Goal: Contribute content: Add original content to the website for others to see

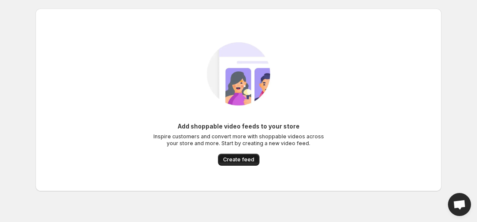
click at [249, 164] on button "Create feed" at bounding box center [238, 160] width 41 height 12
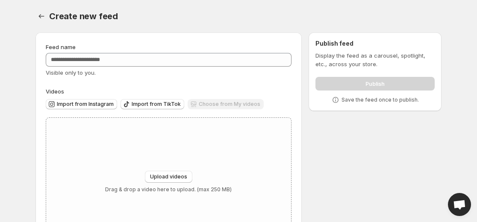
scroll to position [43, 0]
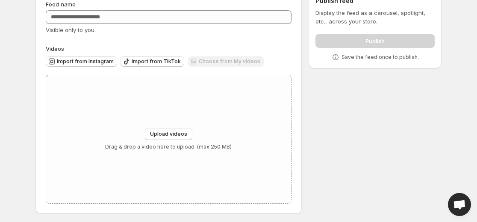
click at [204, 60] on div "Choose from My videos" at bounding box center [226, 62] width 76 height 12
click at [178, 131] on span "Upload videos" at bounding box center [168, 134] width 37 height 7
type input "**********"
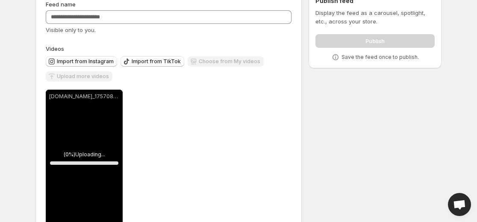
scroll to position [68, 0]
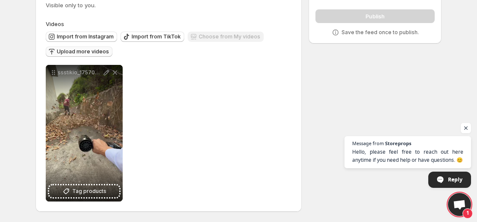
click at [90, 48] on button "Upload more videos" at bounding box center [79, 52] width 67 height 10
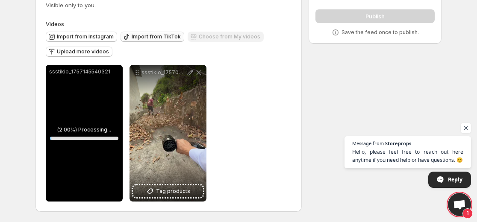
click at [132, 37] on span "Import from TikTok" at bounding box center [156, 36] width 49 height 7
click at [92, 54] on span "Upload more videos" at bounding box center [83, 51] width 52 height 7
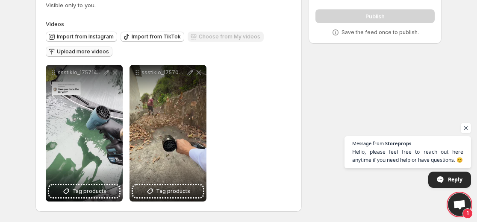
click at [87, 56] on button "Upload more videos" at bounding box center [79, 52] width 67 height 10
click at [101, 56] on button "Upload more videos" at bounding box center [79, 52] width 67 height 10
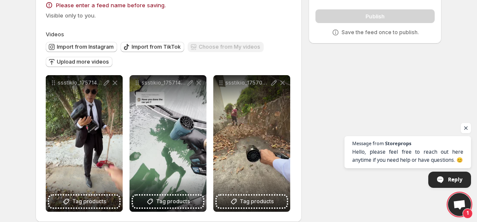
scroll to position [25, 0]
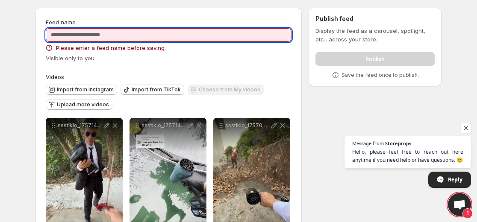
click at [160, 34] on input "Feed name" at bounding box center [169, 35] width 246 height 14
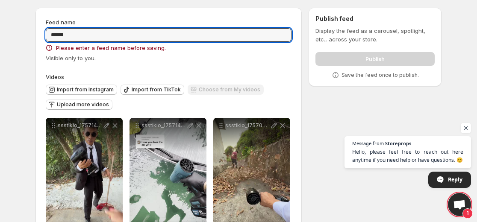
type input "******"
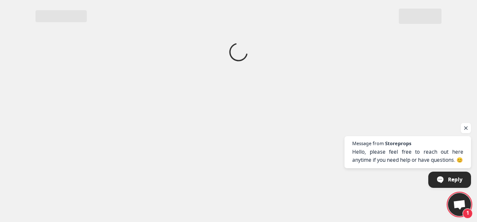
scroll to position [0, 0]
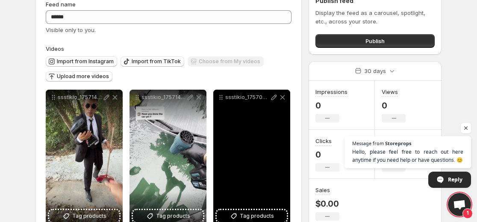
scroll to position [68, 0]
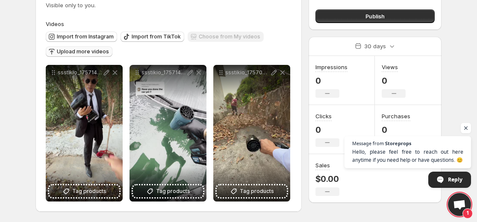
click at [83, 53] on span "Upload more videos" at bounding box center [83, 51] width 52 height 7
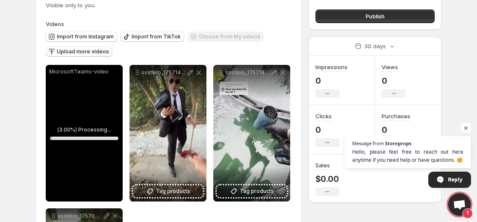
click at [80, 52] on span "Upload more videos" at bounding box center [83, 51] width 52 height 7
click at [74, 52] on span "Upload more videos" at bounding box center [83, 51] width 52 height 7
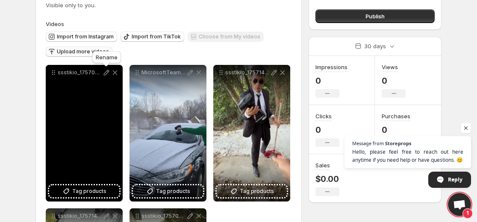
click at [103, 72] on icon at bounding box center [106, 72] width 9 height 9
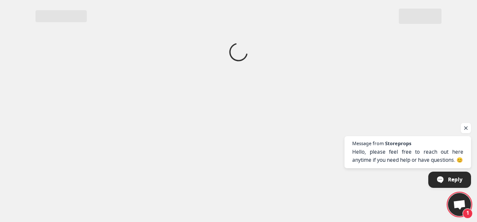
scroll to position [0, 0]
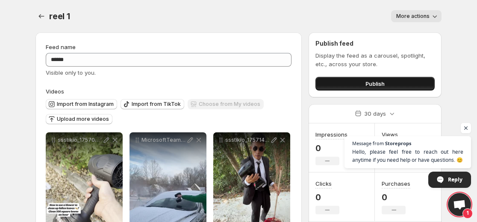
click at [350, 85] on button "Publish" at bounding box center [375, 84] width 119 height 14
